Goal: Task Accomplishment & Management: Manage account settings

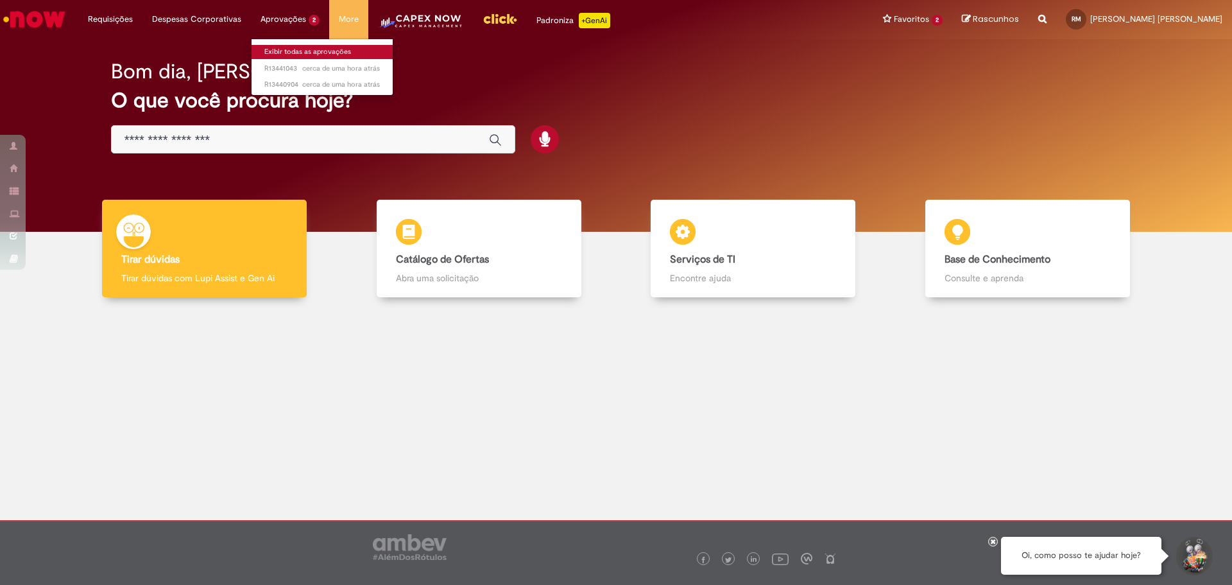
click at [292, 56] on link "Exibir todas as aprovações" at bounding box center [322, 52] width 141 height 14
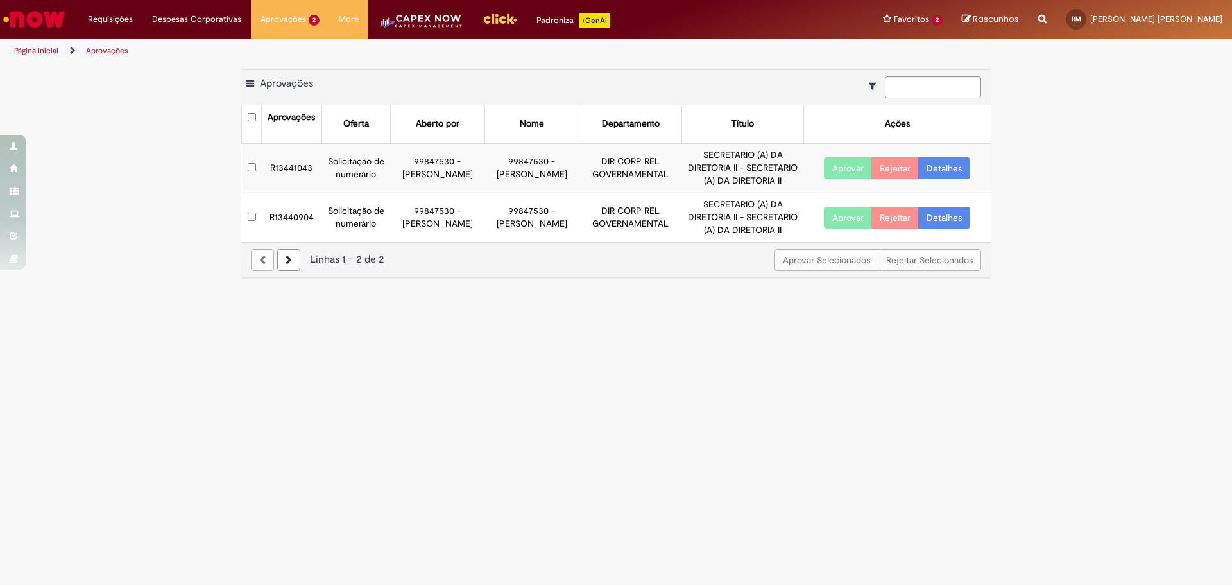
click at [934, 166] on link "Detalhes" at bounding box center [944, 168] width 52 height 22
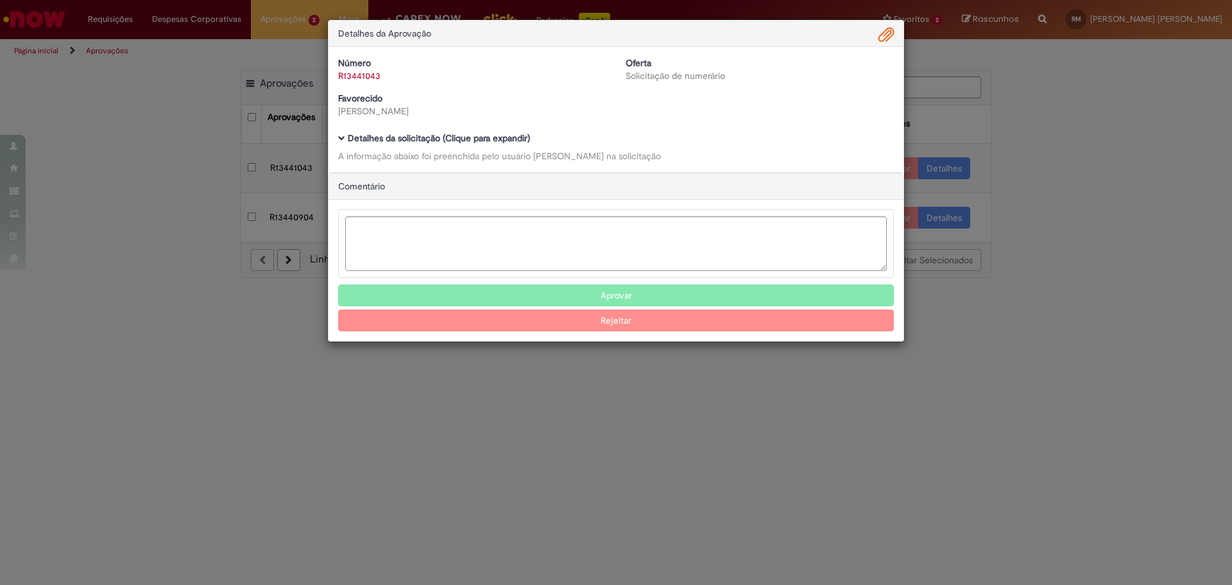
click at [496, 137] on b "Detalhes da solicitação (Clique para expandir)" at bounding box center [439, 138] width 182 height 12
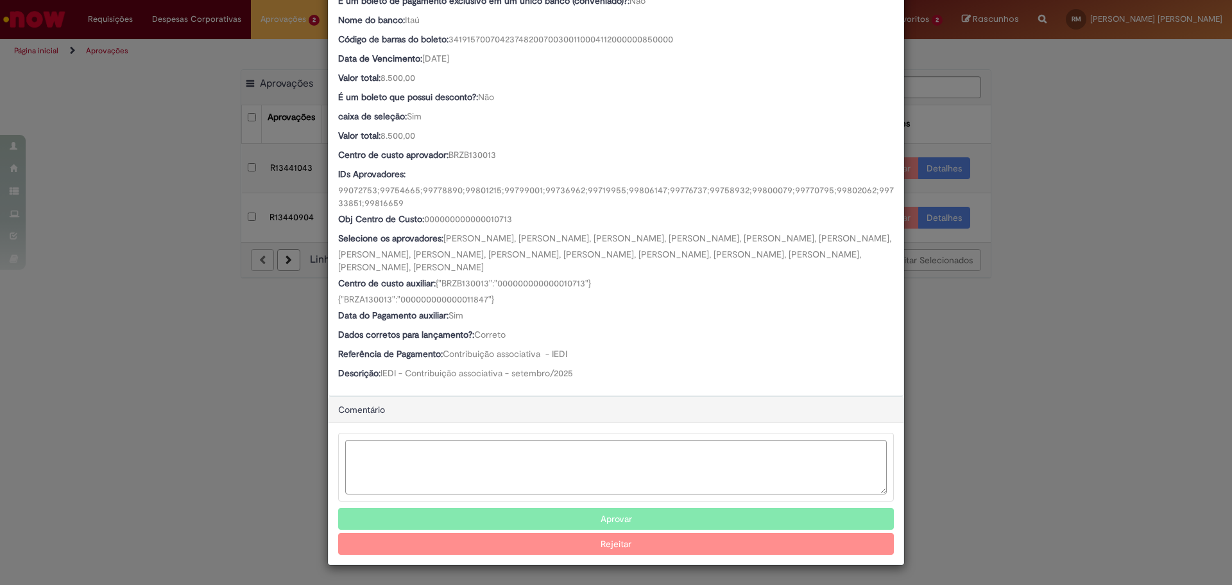
scroll to position [849, 0]
click at [624, 513] on button "Aprovar" at bounding box center [616, 519] width 556 height 22
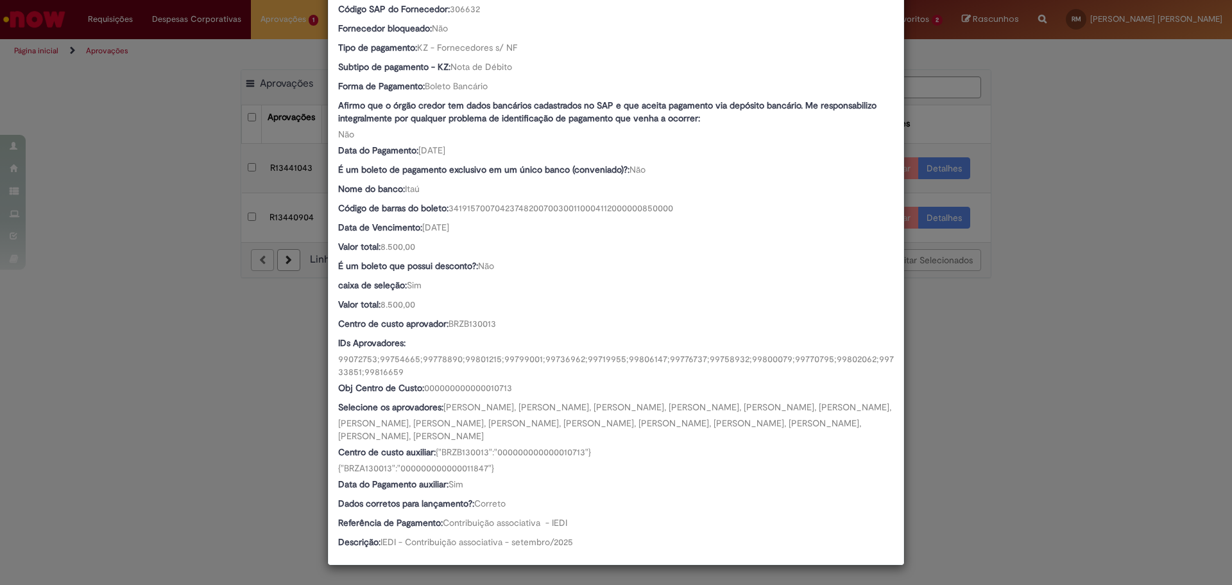
click at [937, 411] on div "Detalhes da Aprovação Número R13441043 Oferta Solicitação de numerário Favoreci…" at bounding box center [616, 292] width 1232 height 585
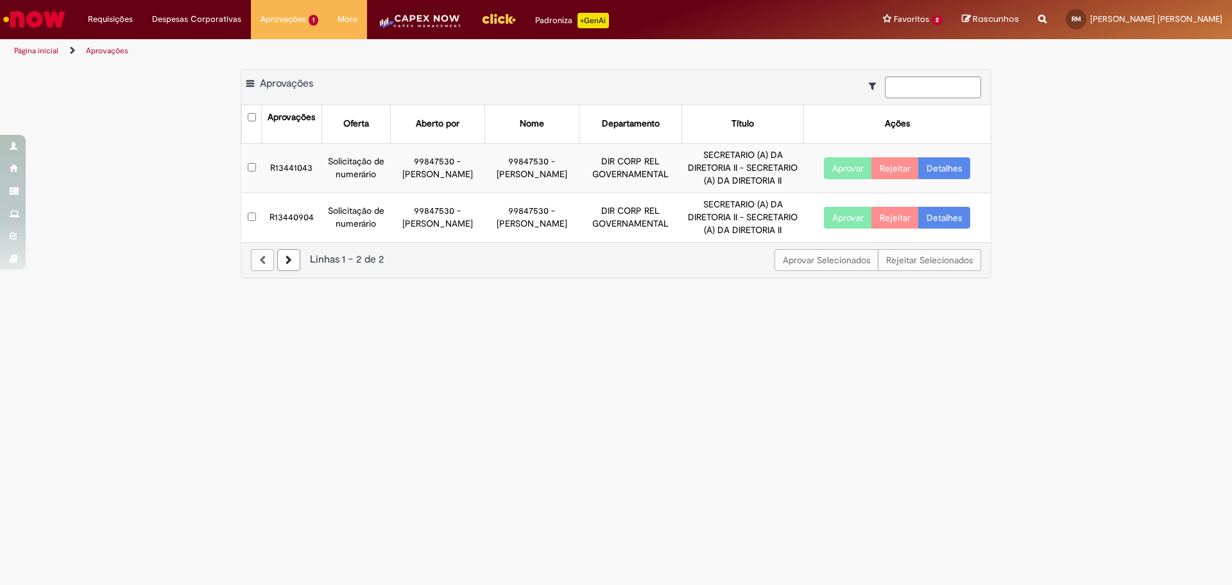
scroll to position [680, 0]
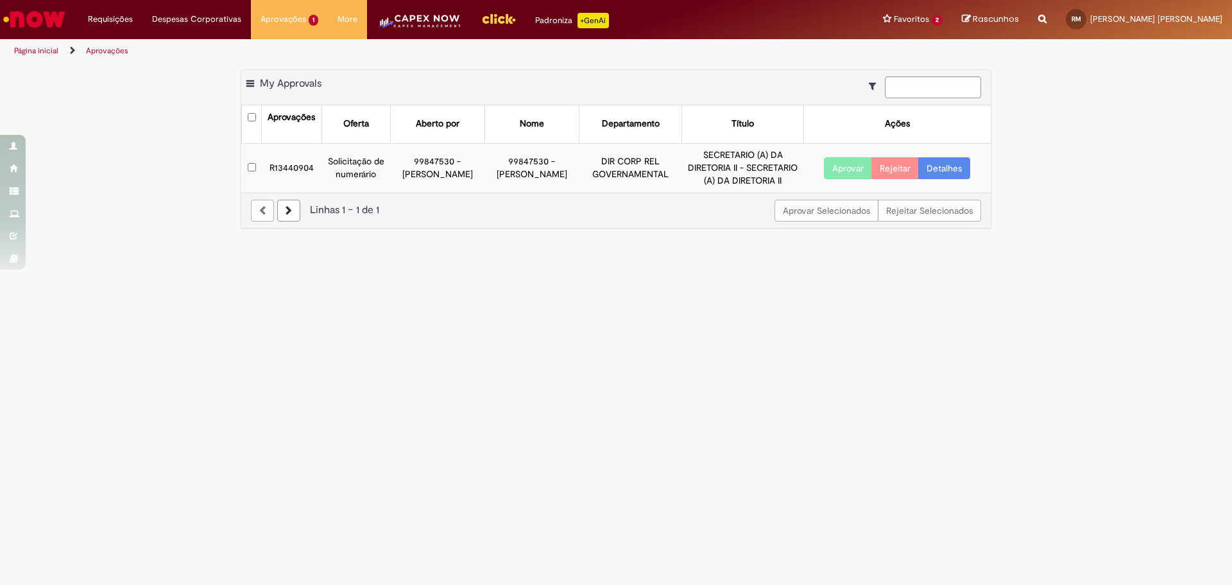
click at [943, 172] on link "Detalhes" at bounding box center [944, 168] width 52 height 22
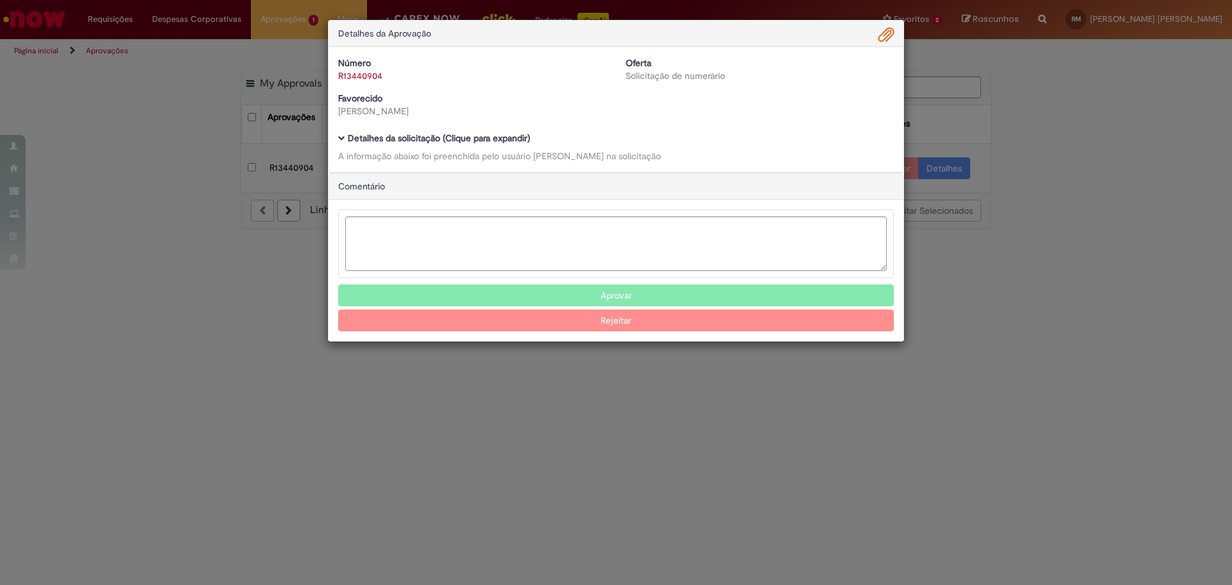
click at [507, 139] on b "Detalhes da solicitação (Clique para expandir)" at bounding box center [439, 138] width 182 height 12
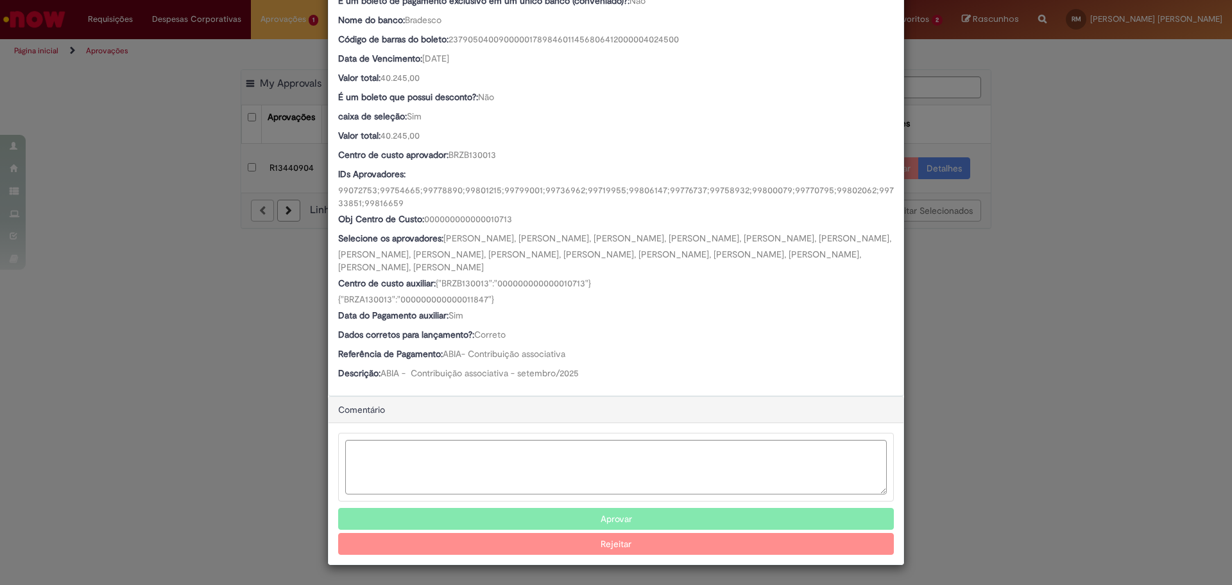
scroll to position [849, 0]
click at [624, 513] on button "Aprovar" at bounding box center [616, 519] width 556 height 22
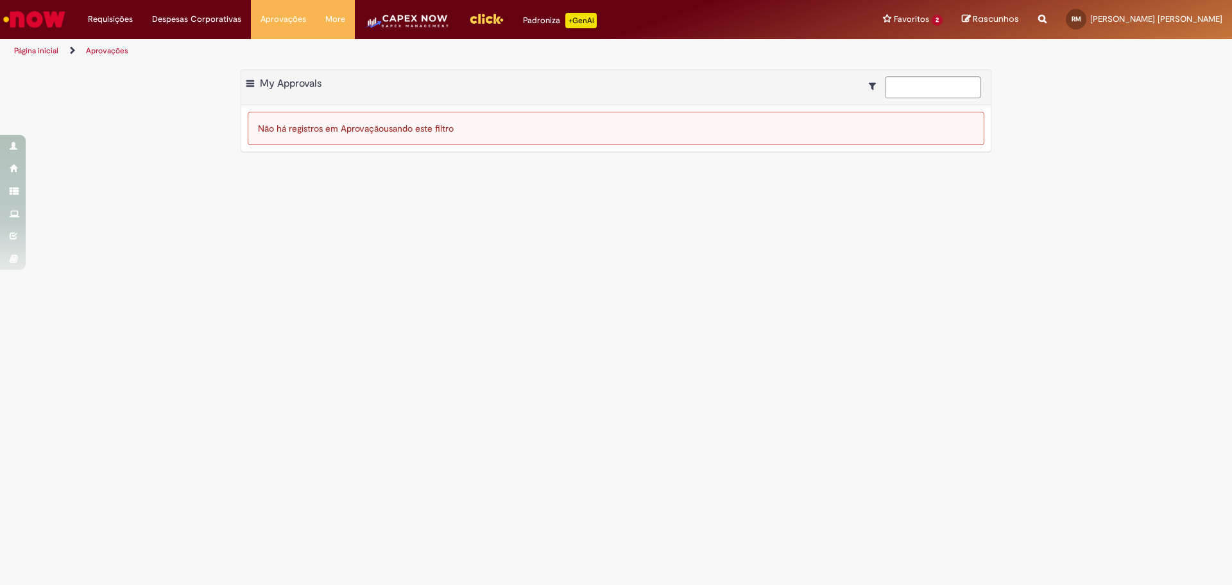
click at [954, 418] on main "Aprovações Exportar como PDF Exportar como Excel Exportar como CSV My Approvals…" at bounding box center [616, 324] width 1232 height 522
